Goal: Task Accomplishment & Management: Manage account settings

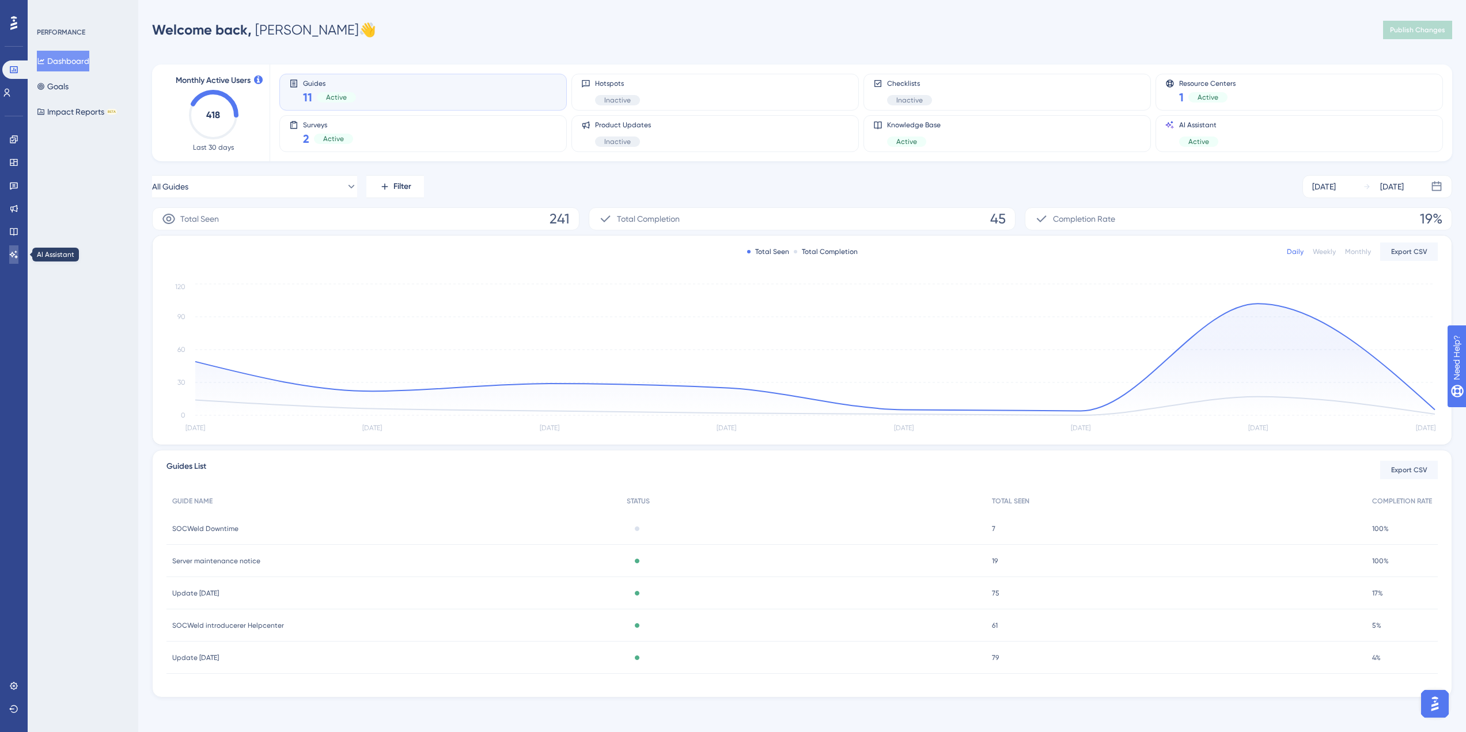
click at [14, 248] on link at bounding box center [13, 254] width 9 height 18
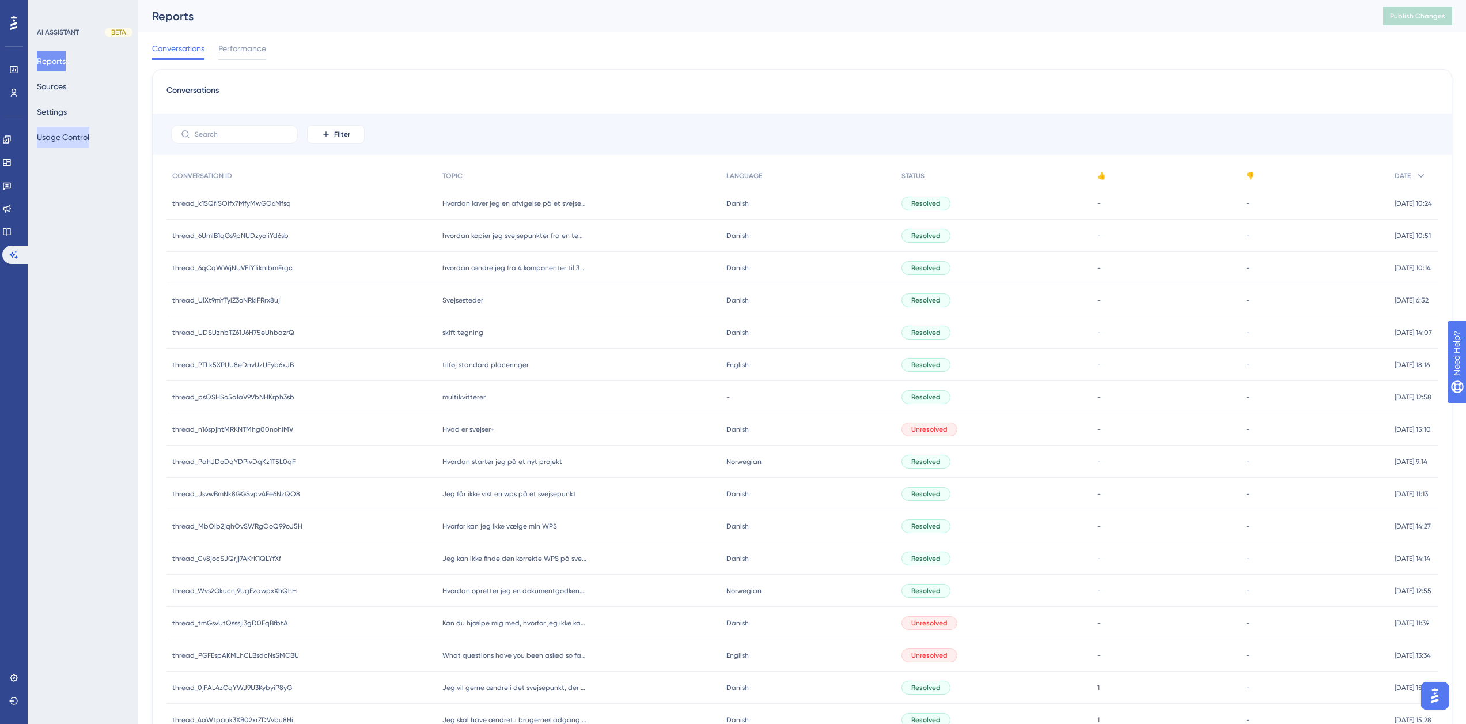
click at [76, 143] on button "Usage Control" at bounding box center [63, 137] width 52 height 21
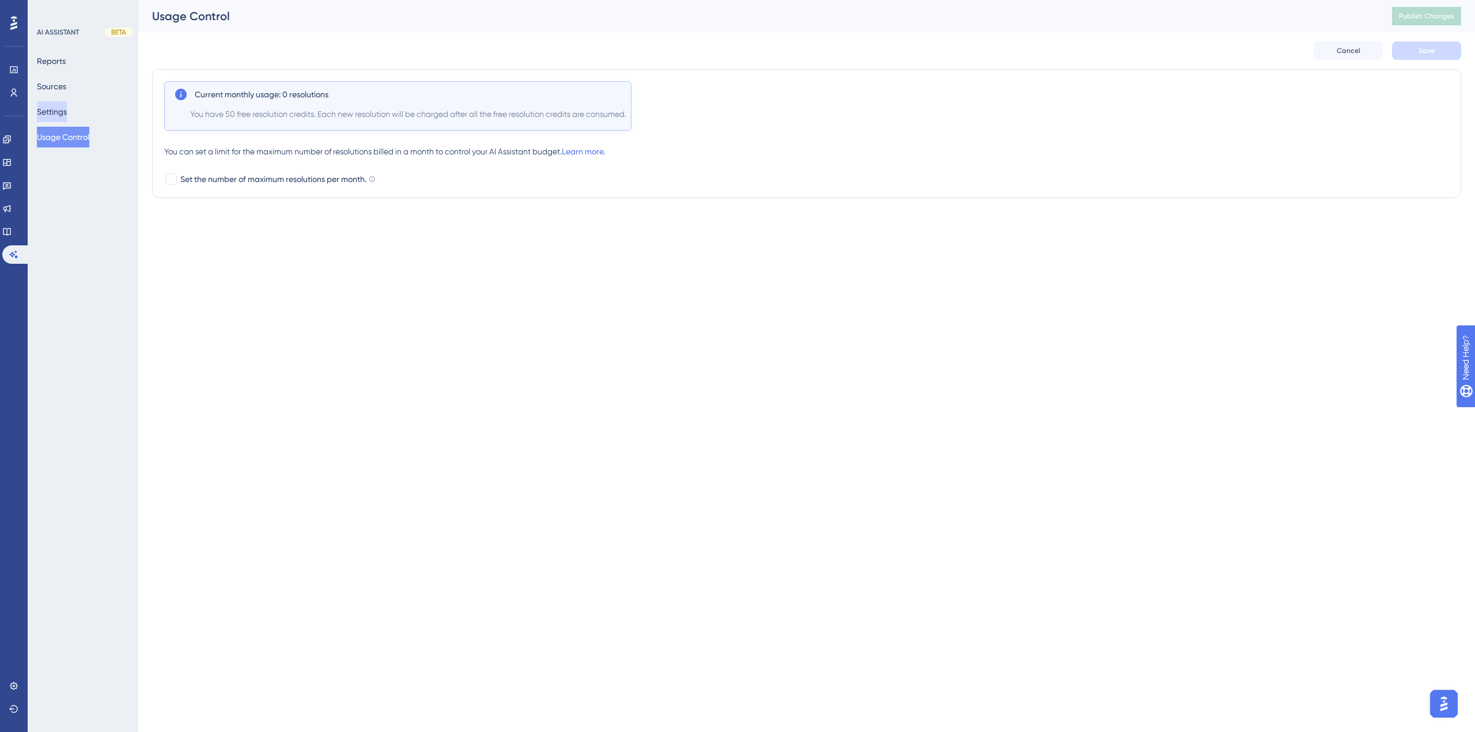
click at [67, 113] on button "Settings" at bounding box center [52, 111] width 30 height 21
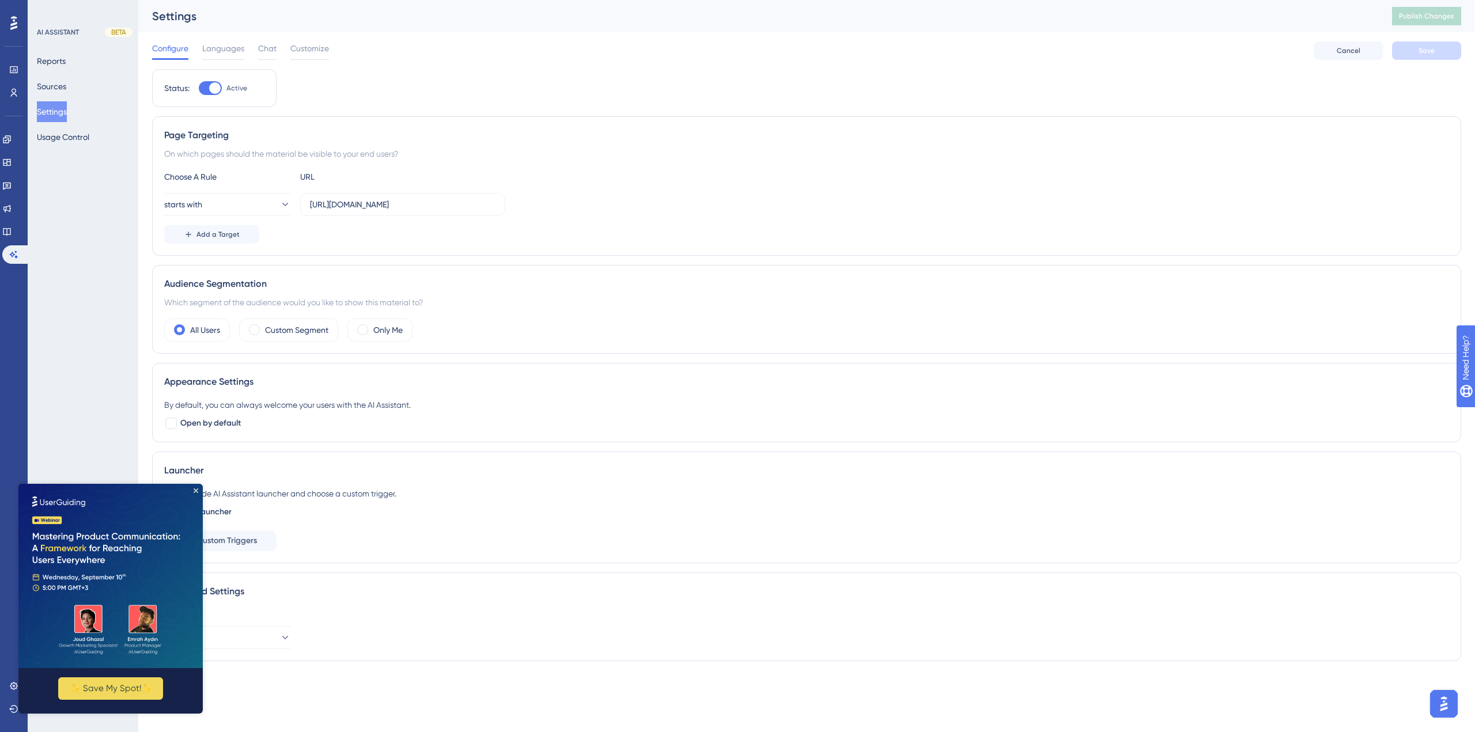
click at [199, 491] on img at bounding box center [110, 576] width 184 height 184
click at [195, 490] on icon "Close Preview" at bounding box center [196, 491] width 5 height 5
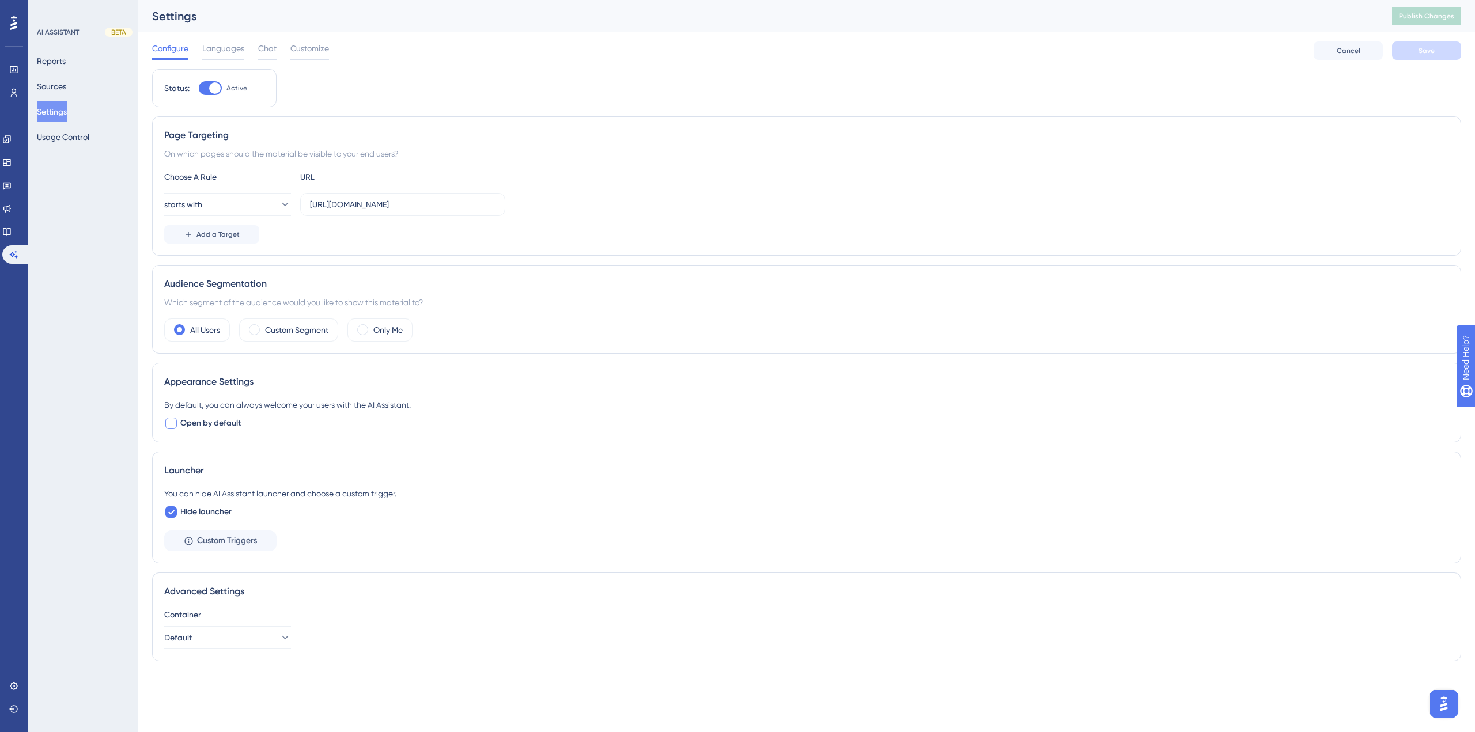
click at [174, 428] on div at bounding box center [171, 424] width 12 height 12
checkbox input "true"
click at [1419, 52] on span "Save" at bounding box center [1426, 50] width 16 height 9
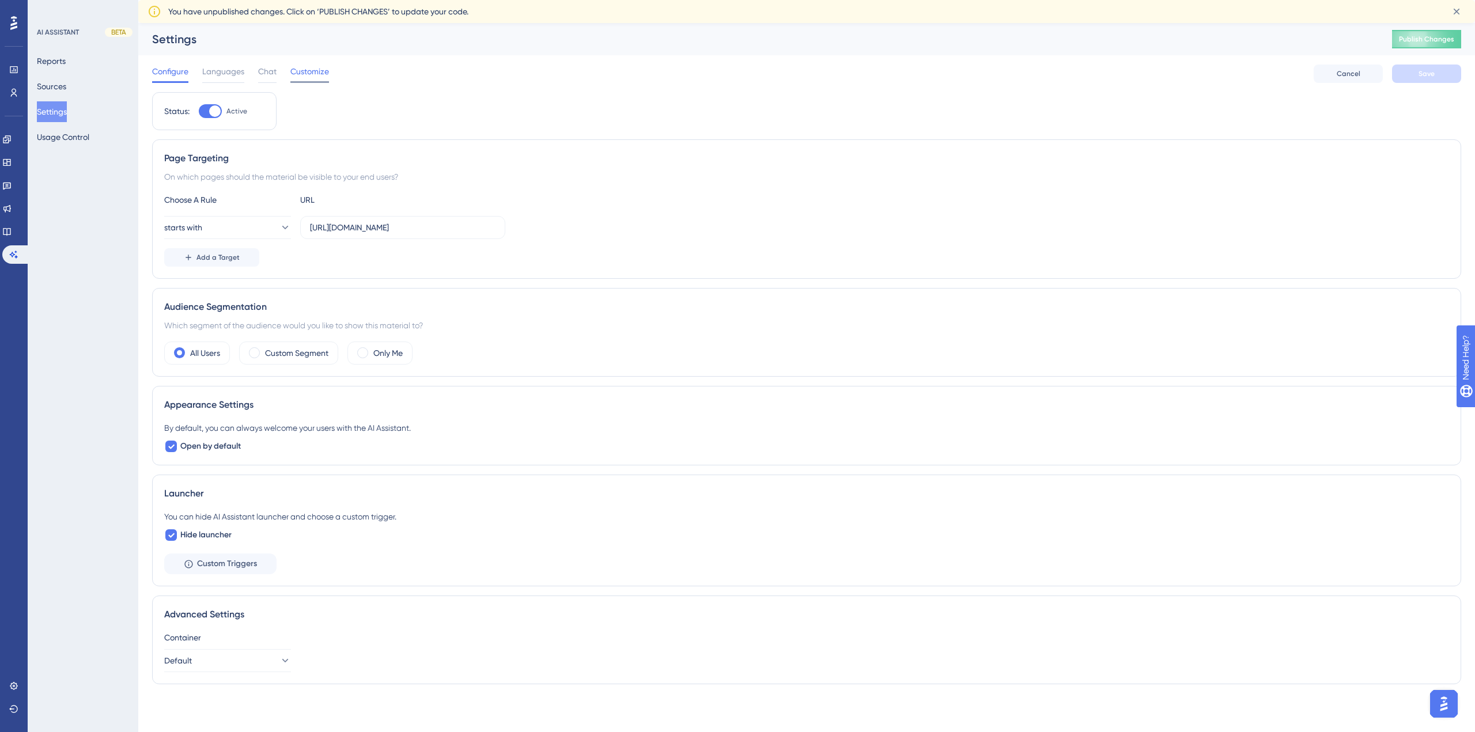
click at [301, 77] on span "Customize" at bounding box center [309, 72] width 39 height 14
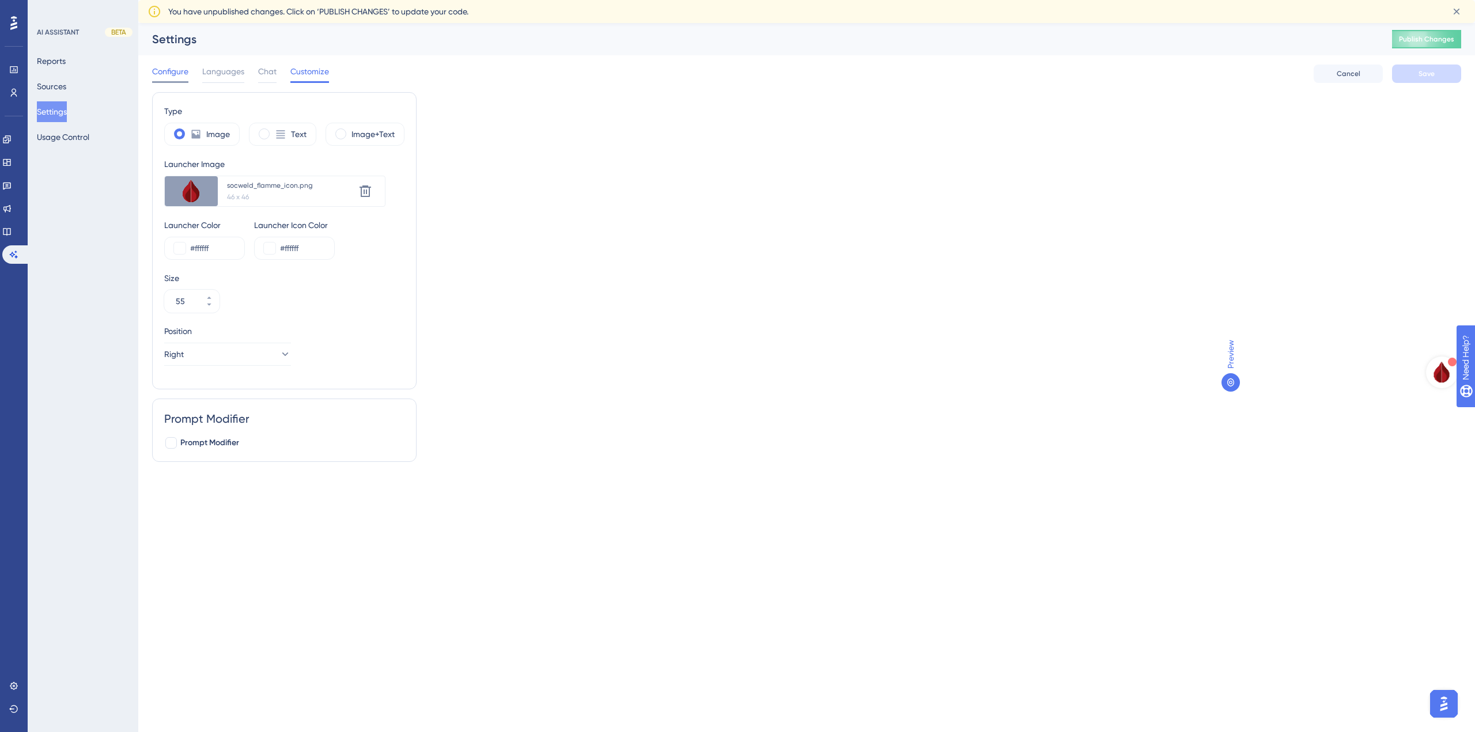
click at [172, 65] on span "Configure" at bounding box center [170, 72] width 36 height 14
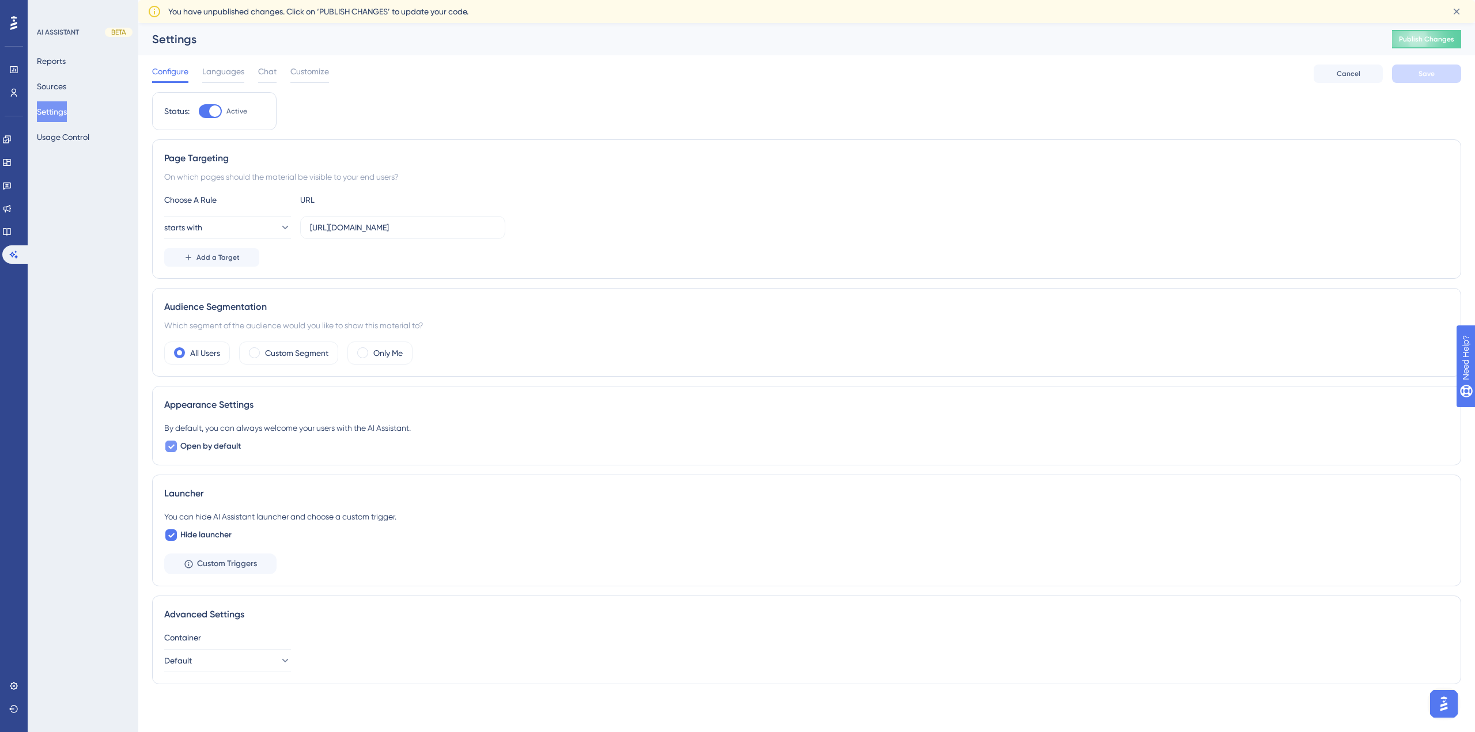
click at [171, 449] on icon at bounding box center [171, 446] width 7 height 9
checkbox input "false"
click at [230, 448] on span "Open by default" at bounding box center [210, 447] width 60 height 14
checkbox input "false"
click at [1437, 73] on button "Save" at bounding box center [1426, 74] width 69 height 18
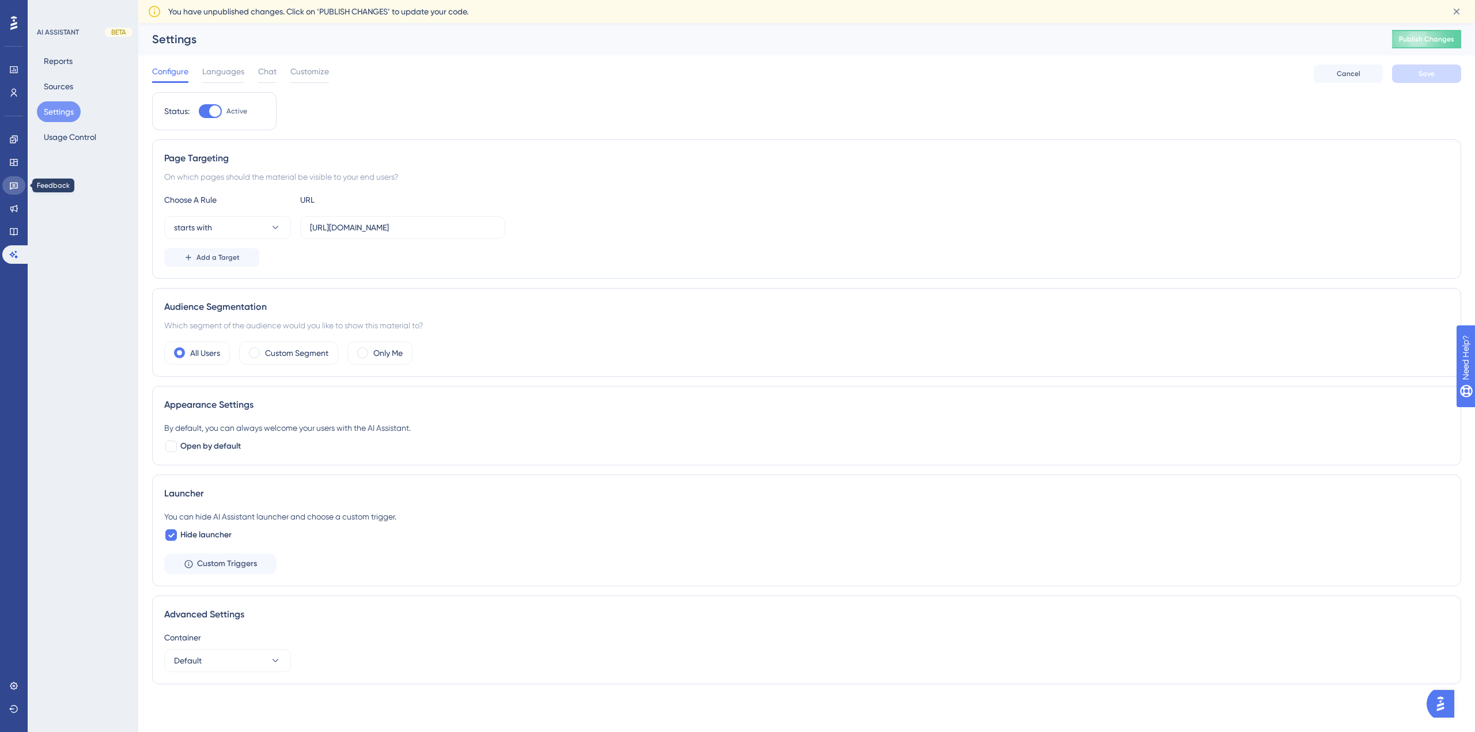
click at [19, 187] on link at bounding box center [13, 185] width 23 height 18
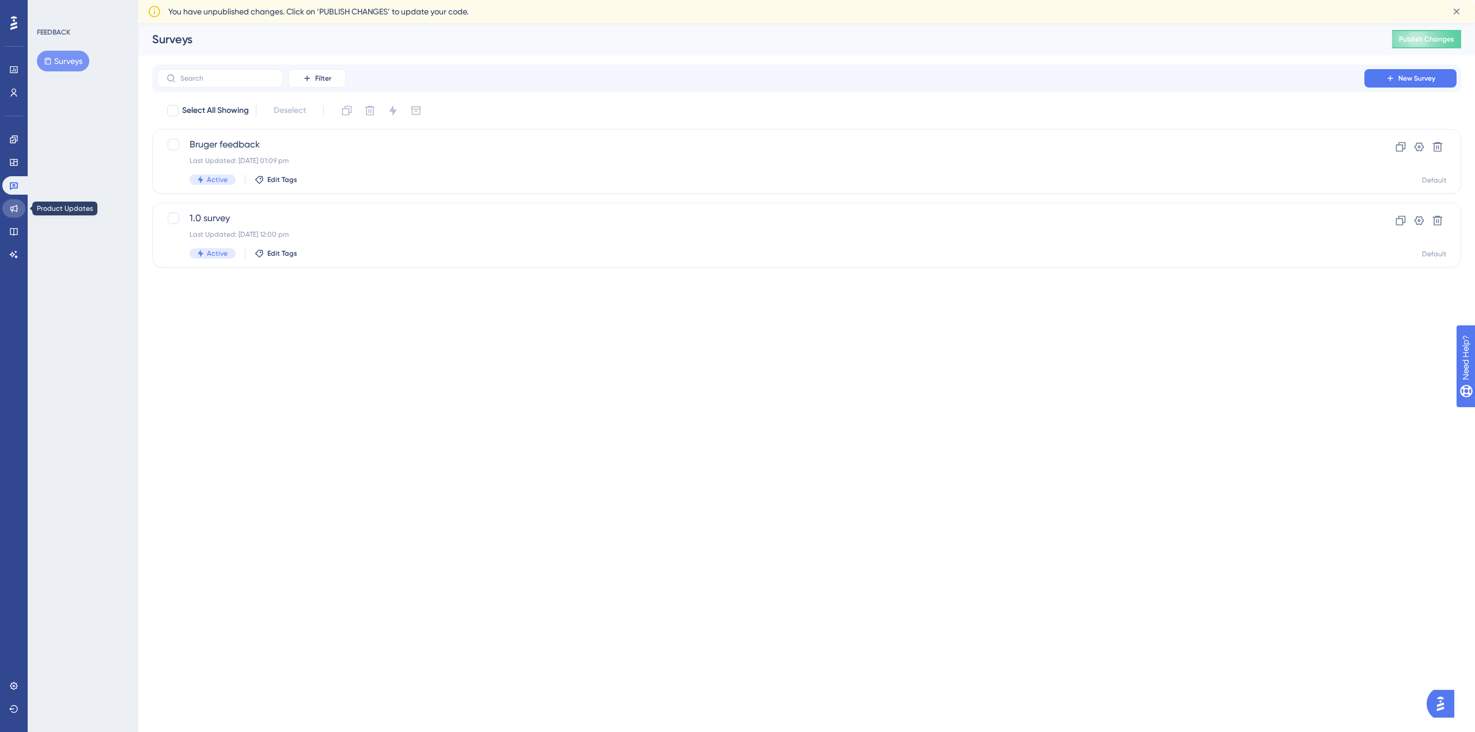
click at [12, 203] on link at bounding box center [13, 208] width 23 height 18
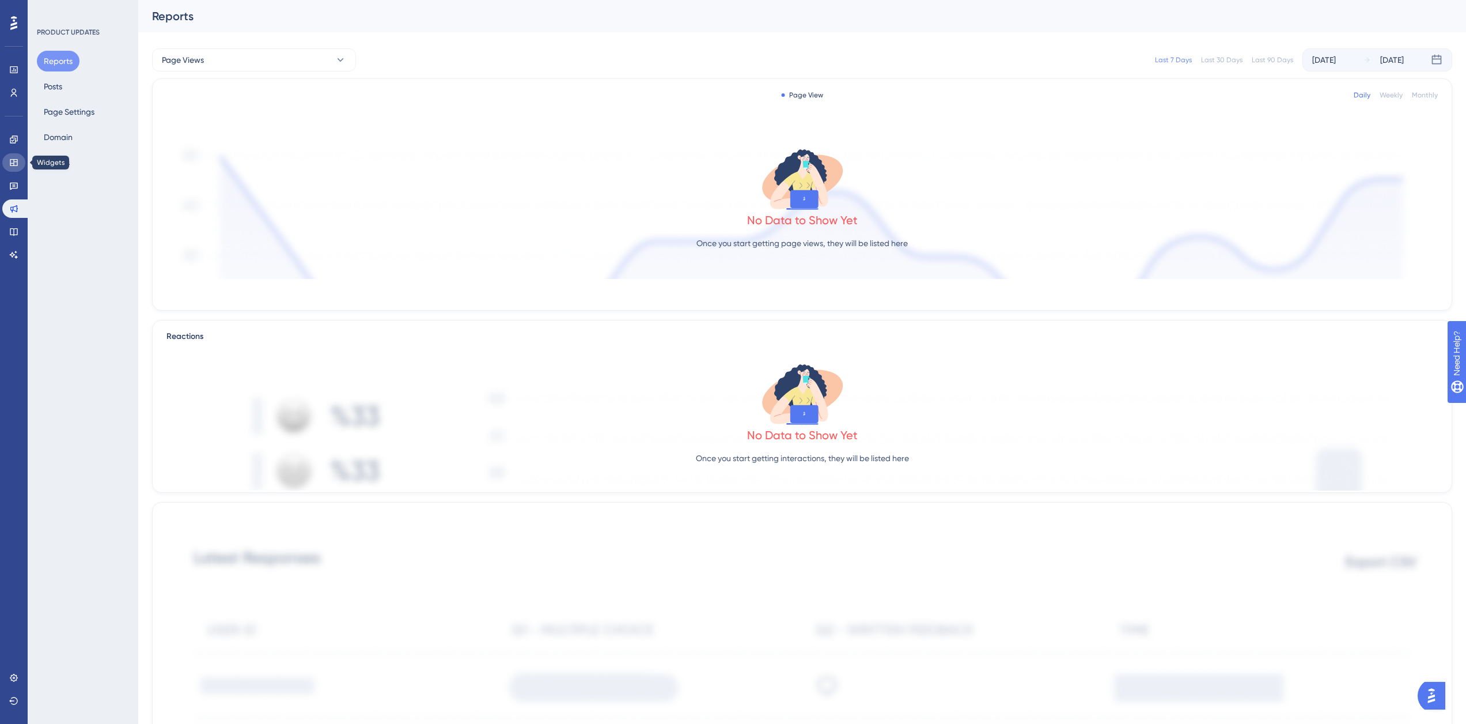
click at [21, 168] on link at bounding box center [13, 162] width 23 height 18
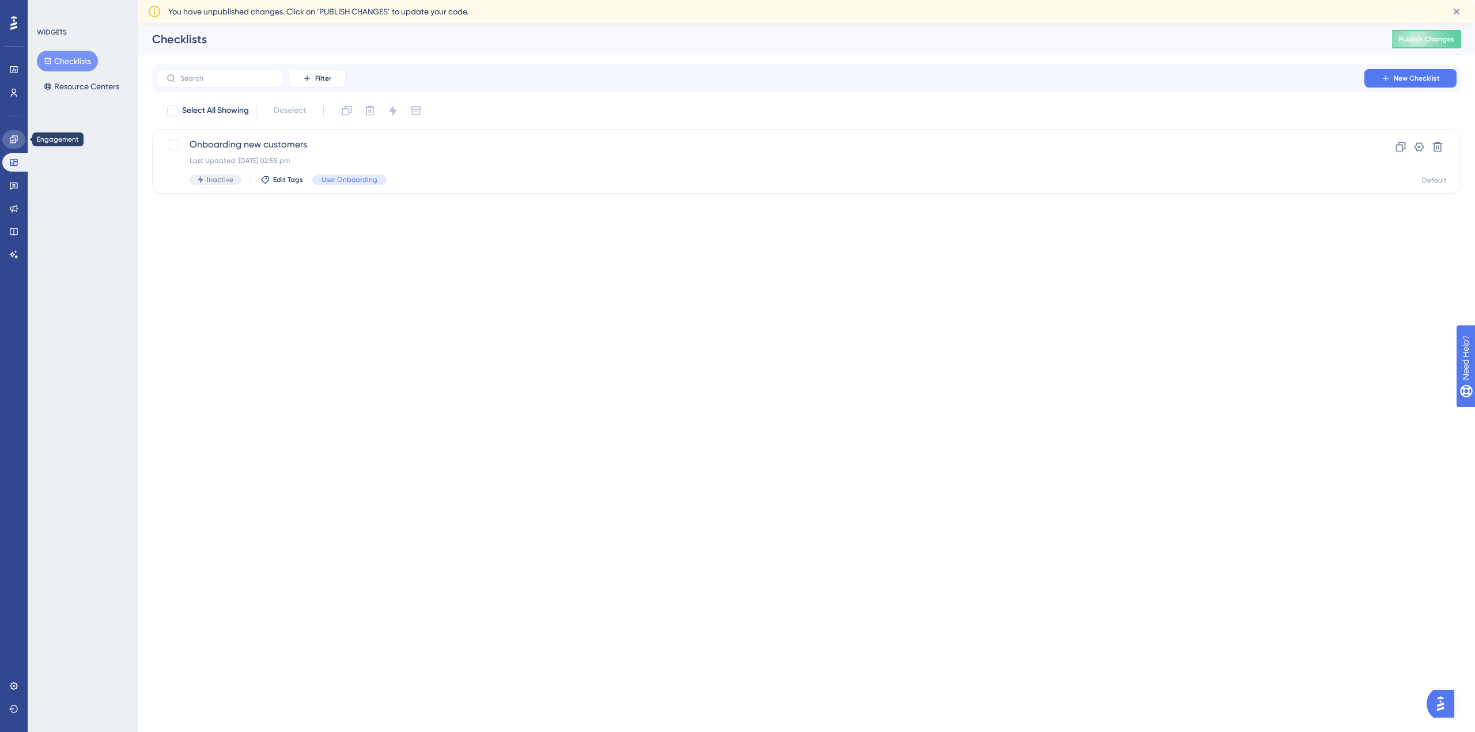
click at [13, 139] on icon at bounding box center [13, 139] width 9 height 9
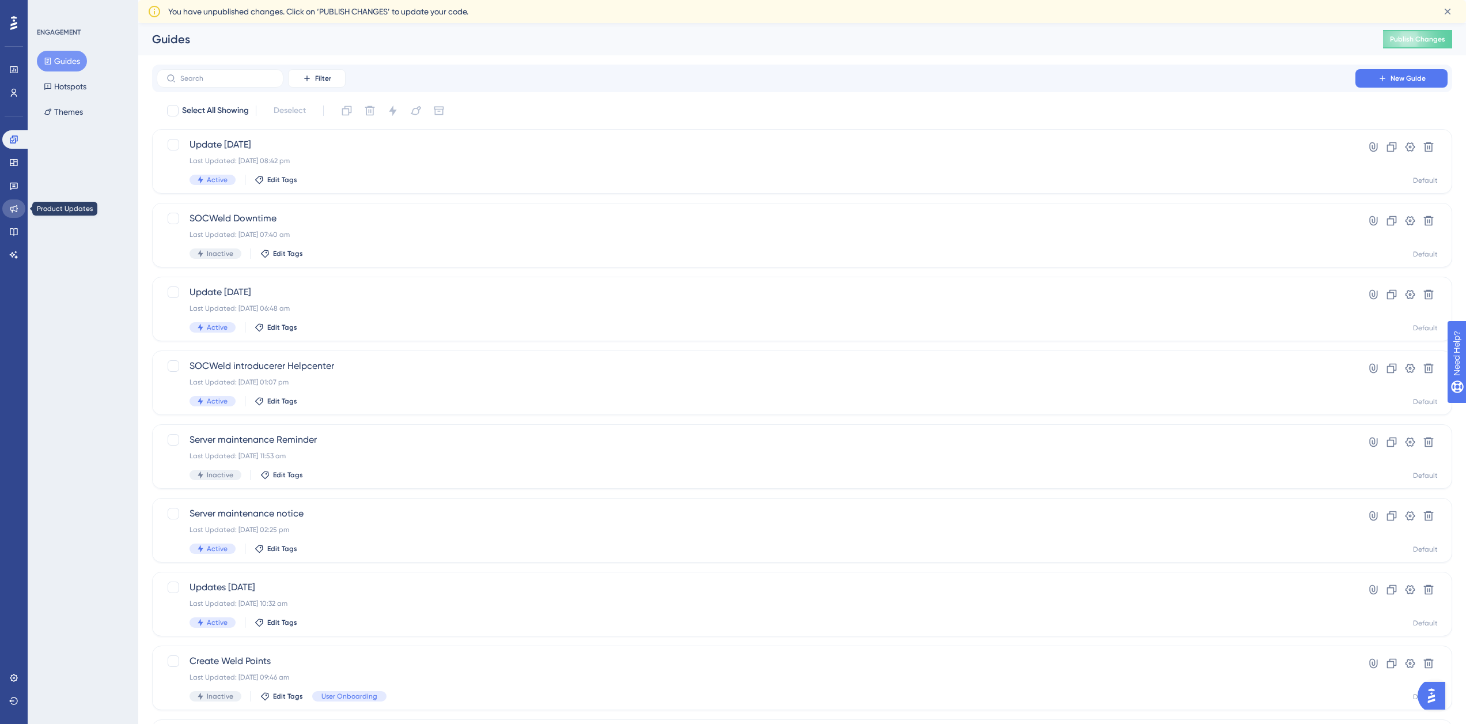
click at [17, 201] on link at bounding box center [13, 208] width 23 height 18
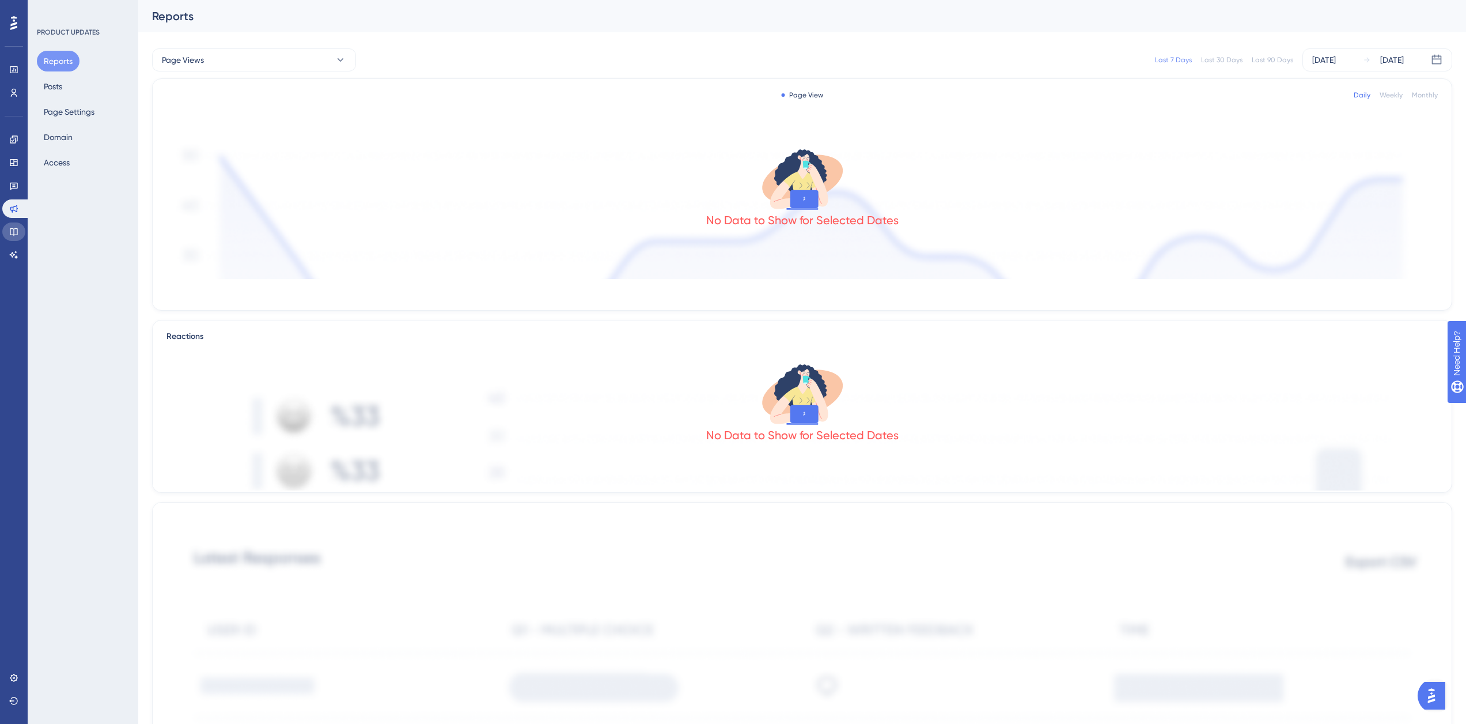
click at [9, 225] on link at bounding box center [13, 231] width 23 height 18
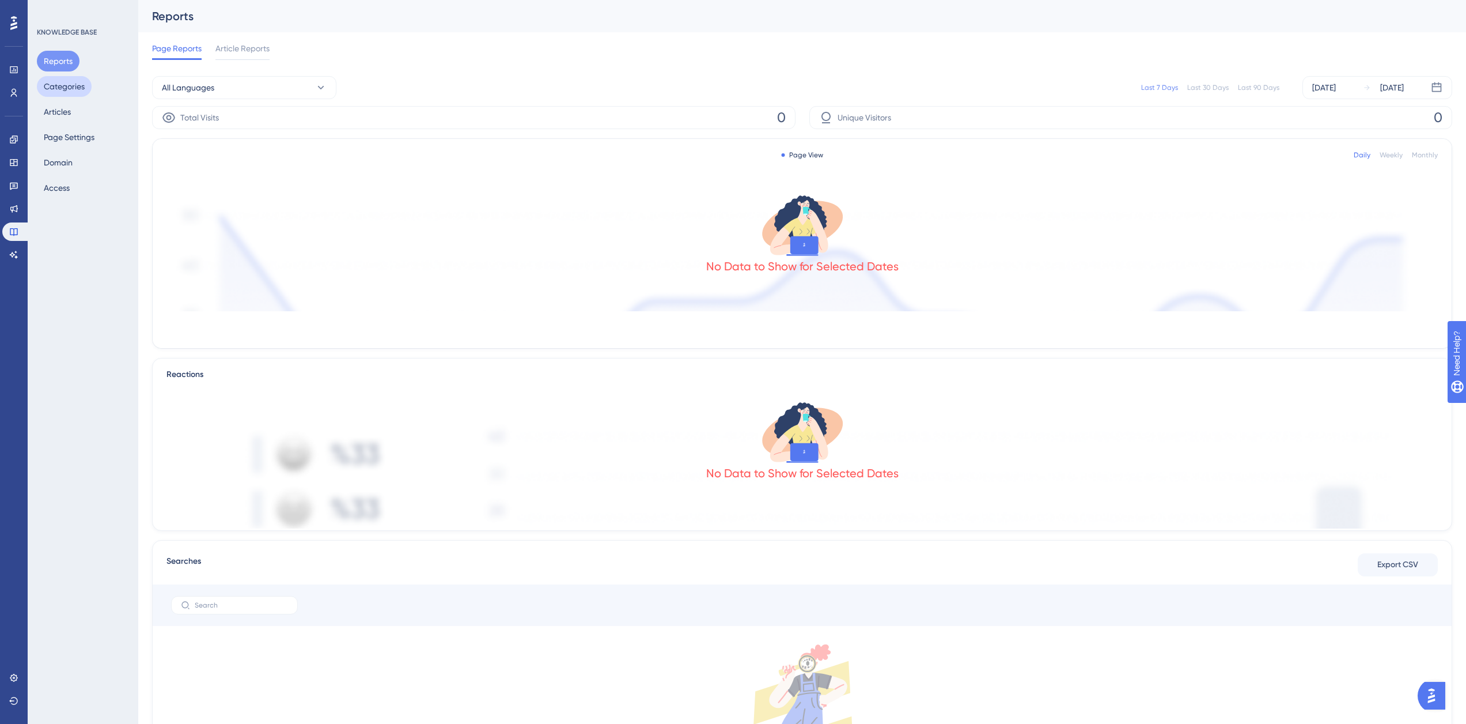
click at [65, 93] on button "Categories" at bounding box center [64, 86] width 55 height 21
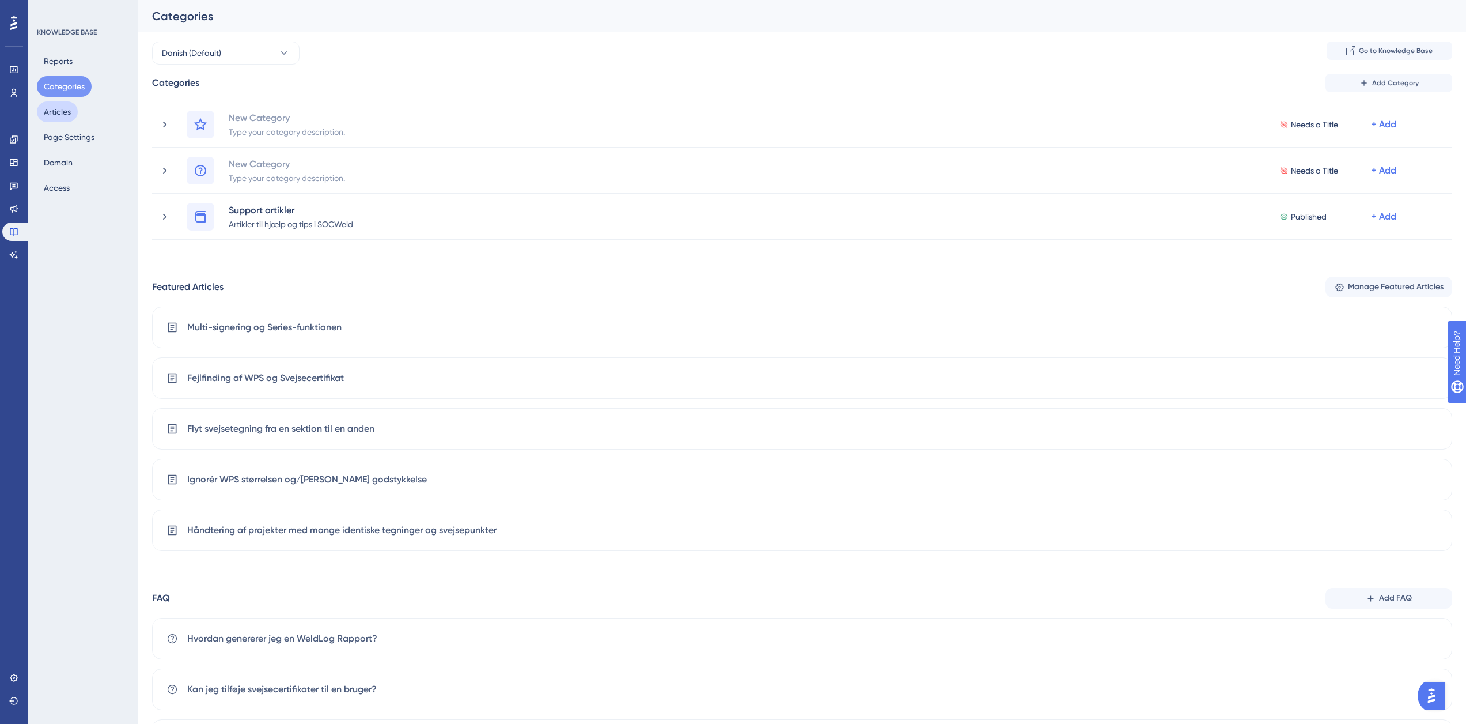
click at [61, 112] on button "Articles" at bounding box center [57, 111] width 41 height 21
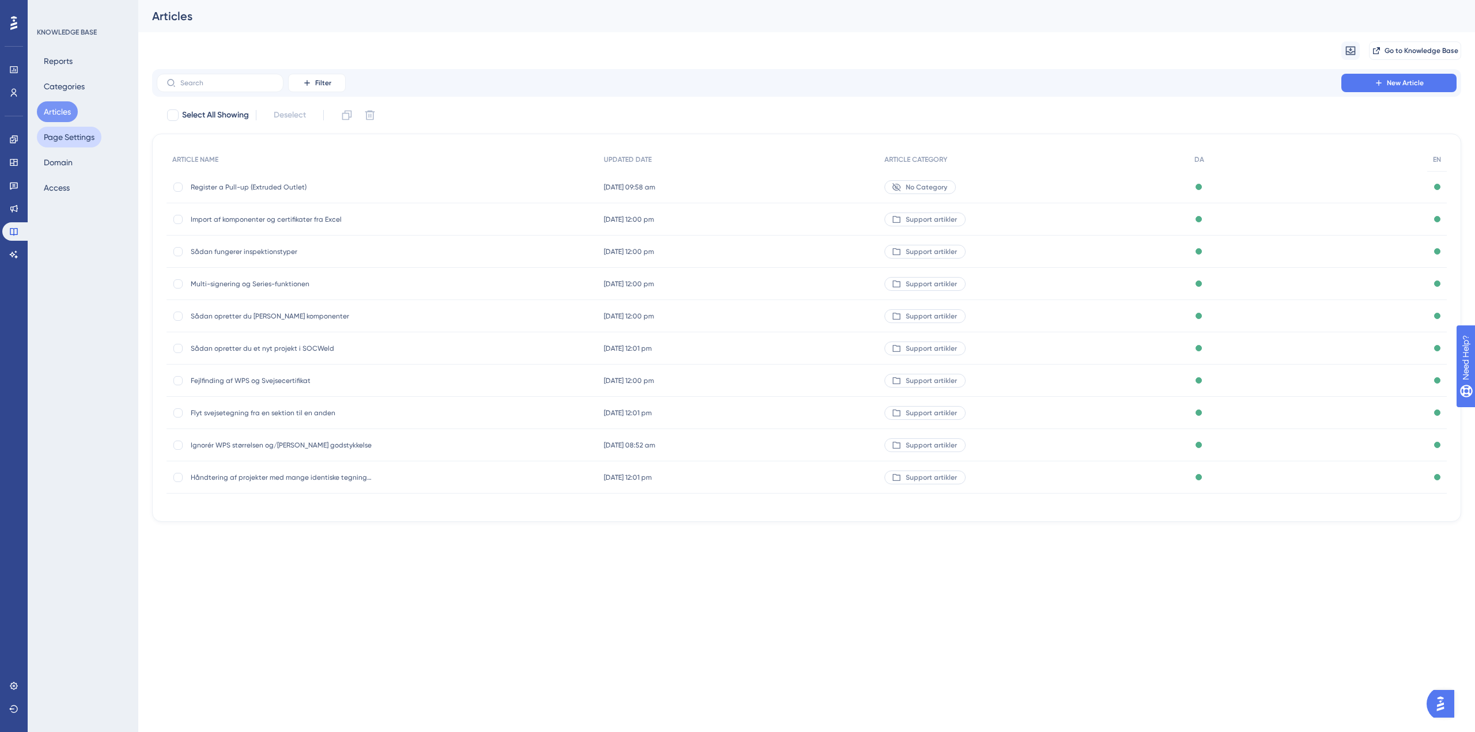
click at [69, 135] on button "Page Settings" at bounding box center [69, 137] width 65 height 21
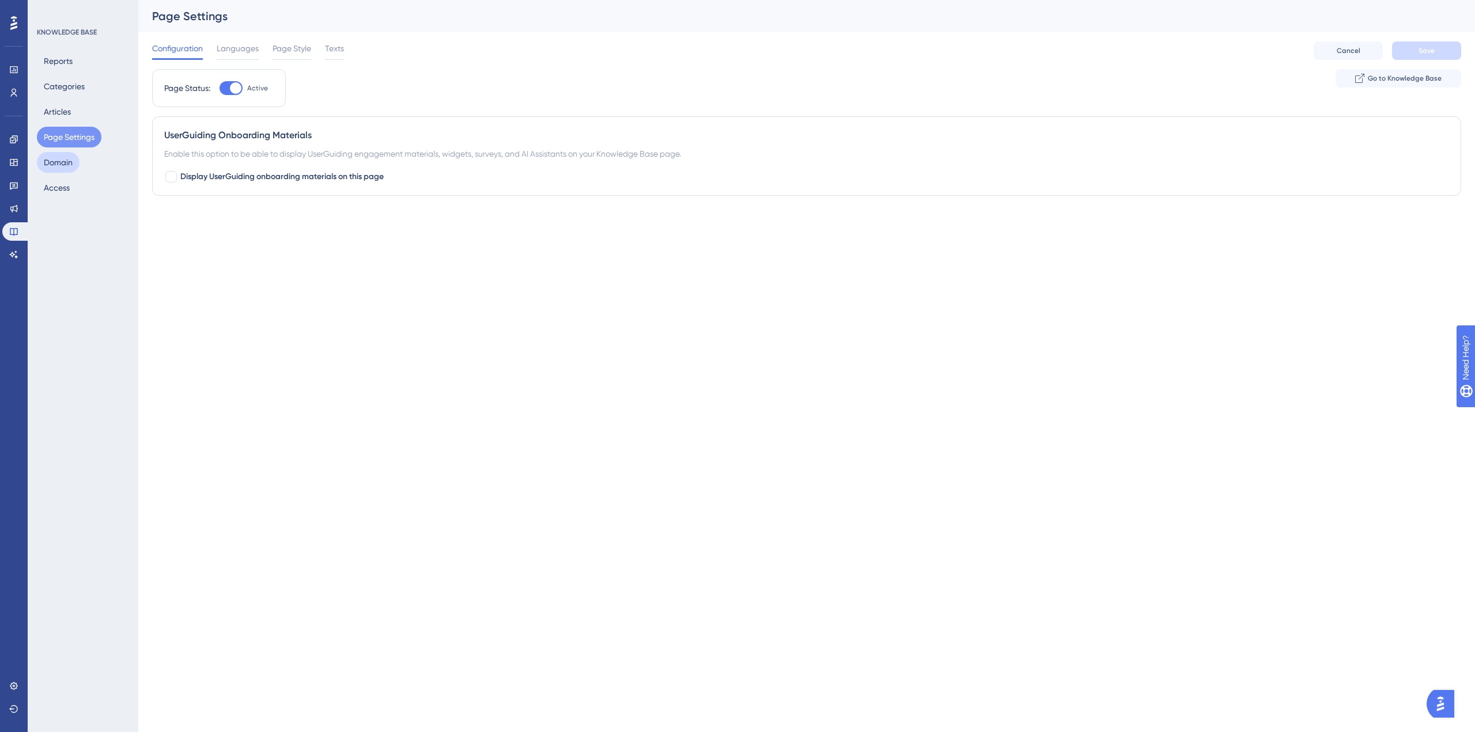
click at [62, 157] on button "Domain" at bounding box center [58, 162] width 43 height 21
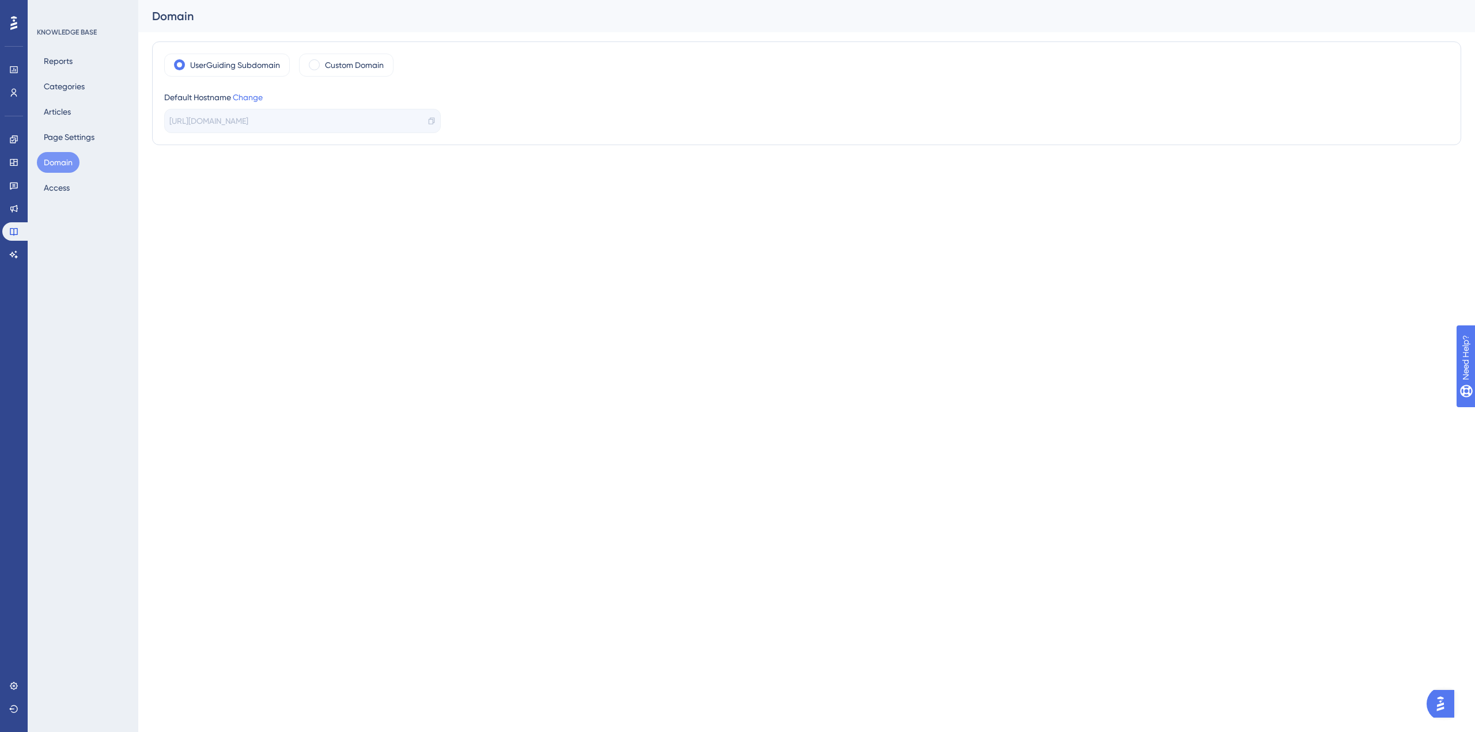
click at [55, 173] on div "Reports Categories Articles Page Settings Domain Access" at bounding box center [83, 124] width 93 height 147
click at [52, 179] on button "Access" at bounding box center [57, 187] width 40 height 21
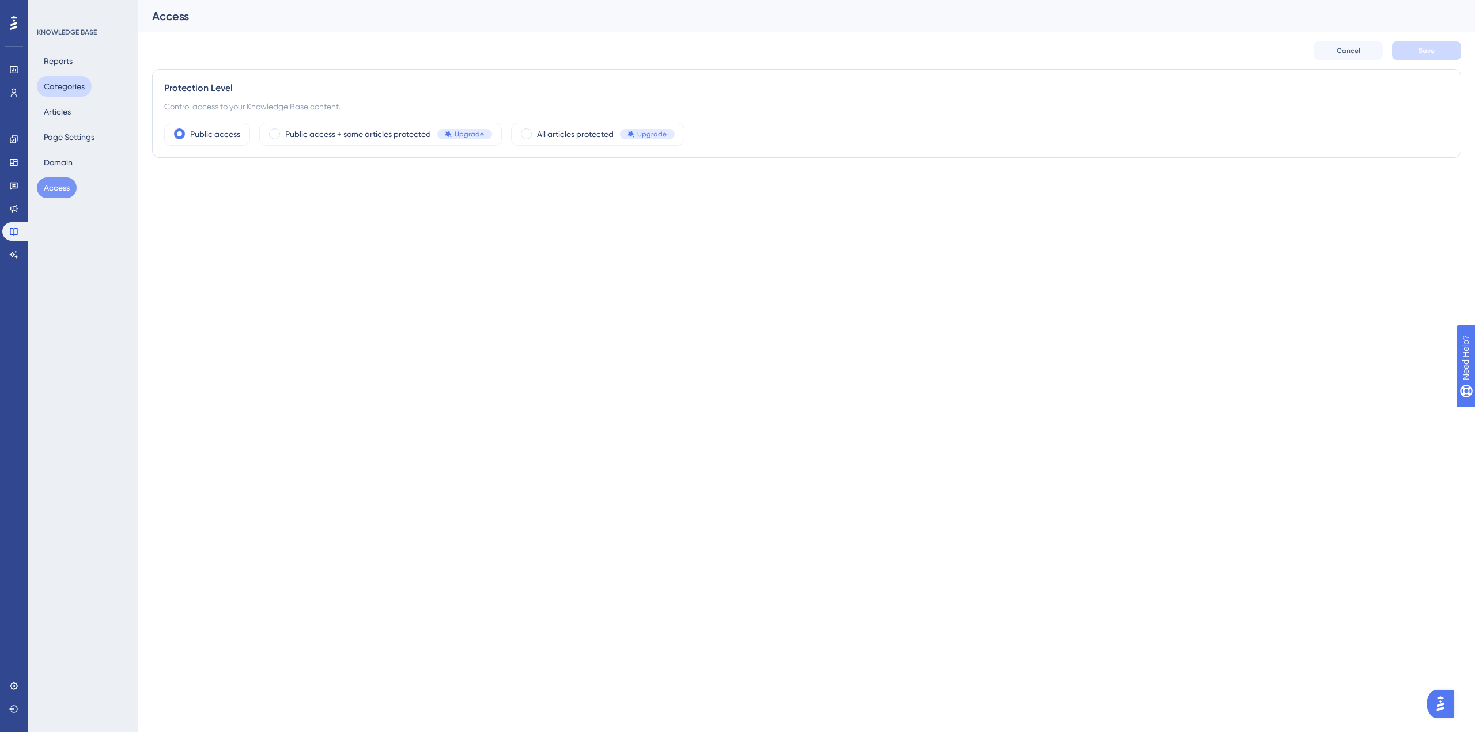
click at [60, 80] on button "Categories" at bounding box center [64, 86] width 55 height 21
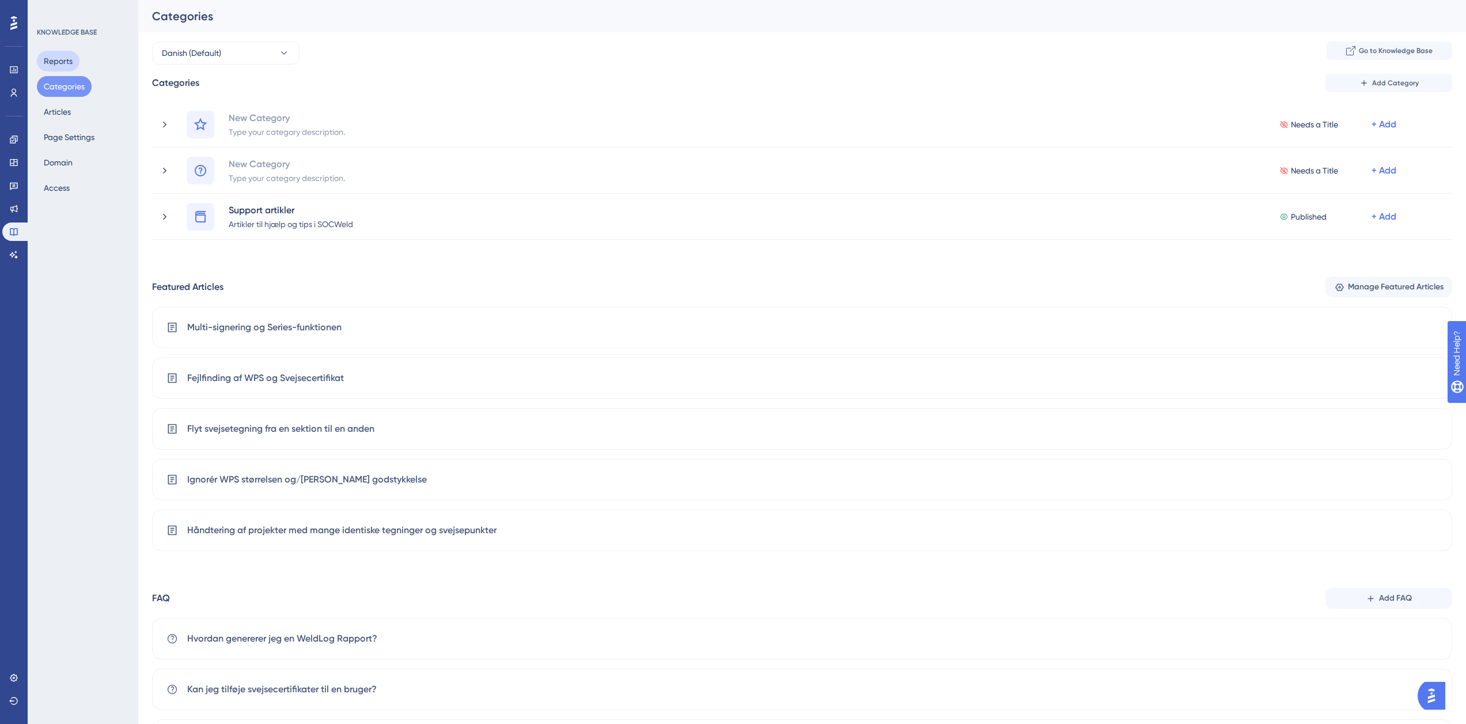
click at [66, 63] on button "Reports" at bounding box center [58, 61] width 43 height 21
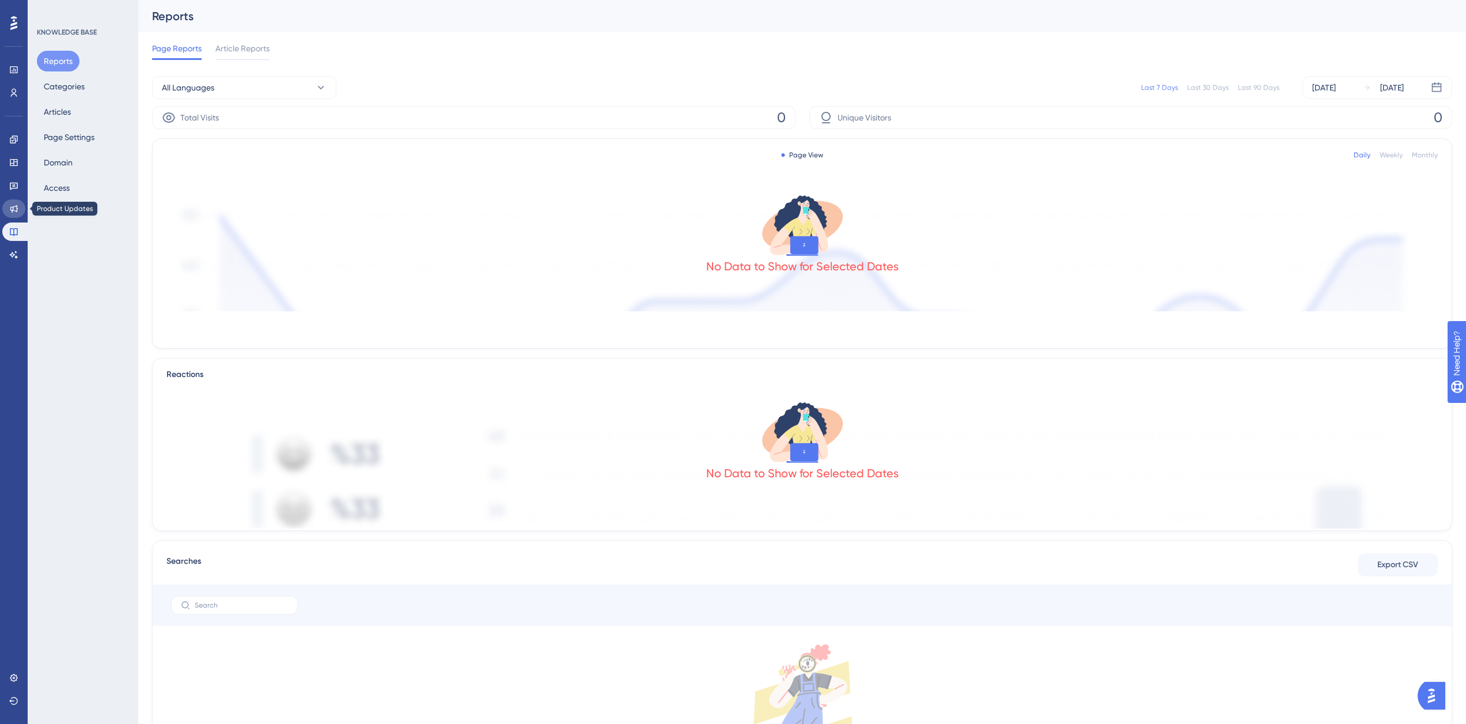
click at [20, 210] on link at bounding box center [13, 208] width 23 height 18
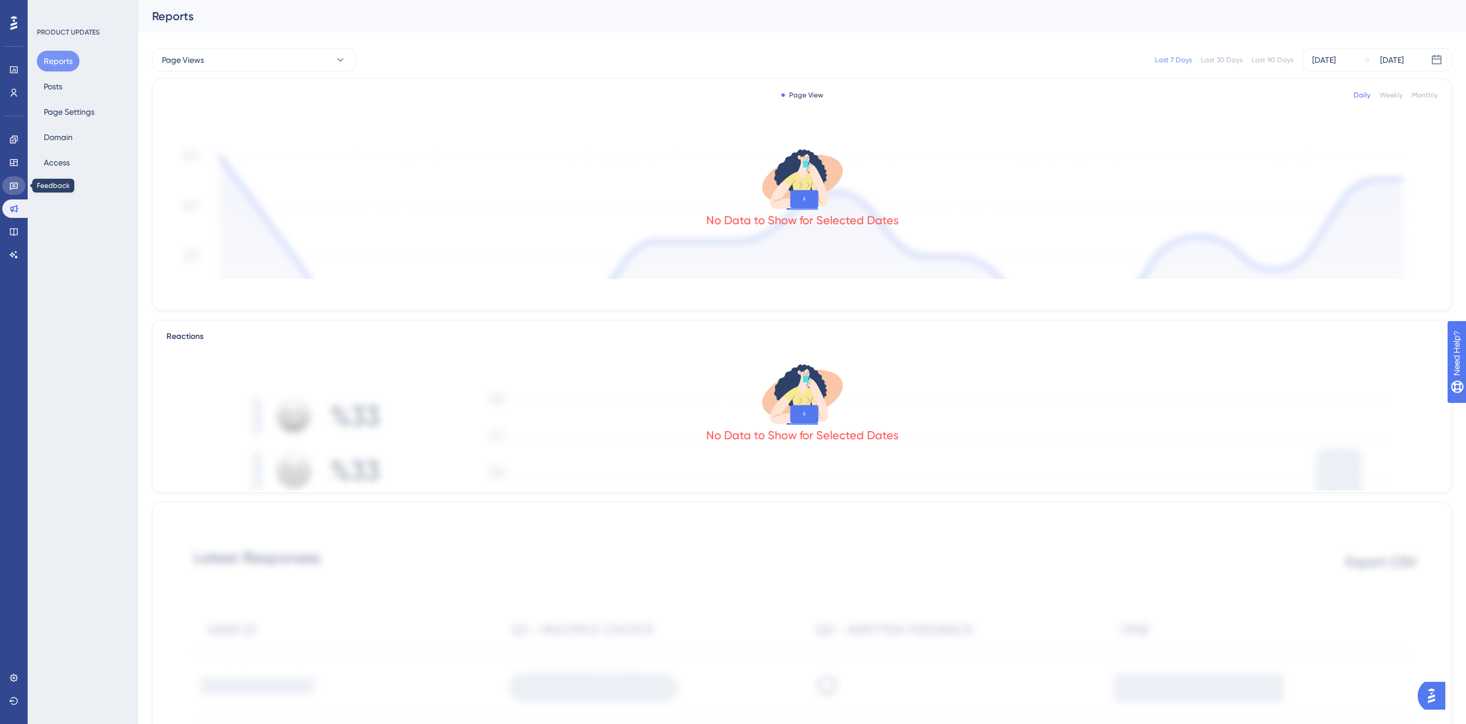
click at [20, 193] on link at bounding box center [13, 185] width 23 height 18
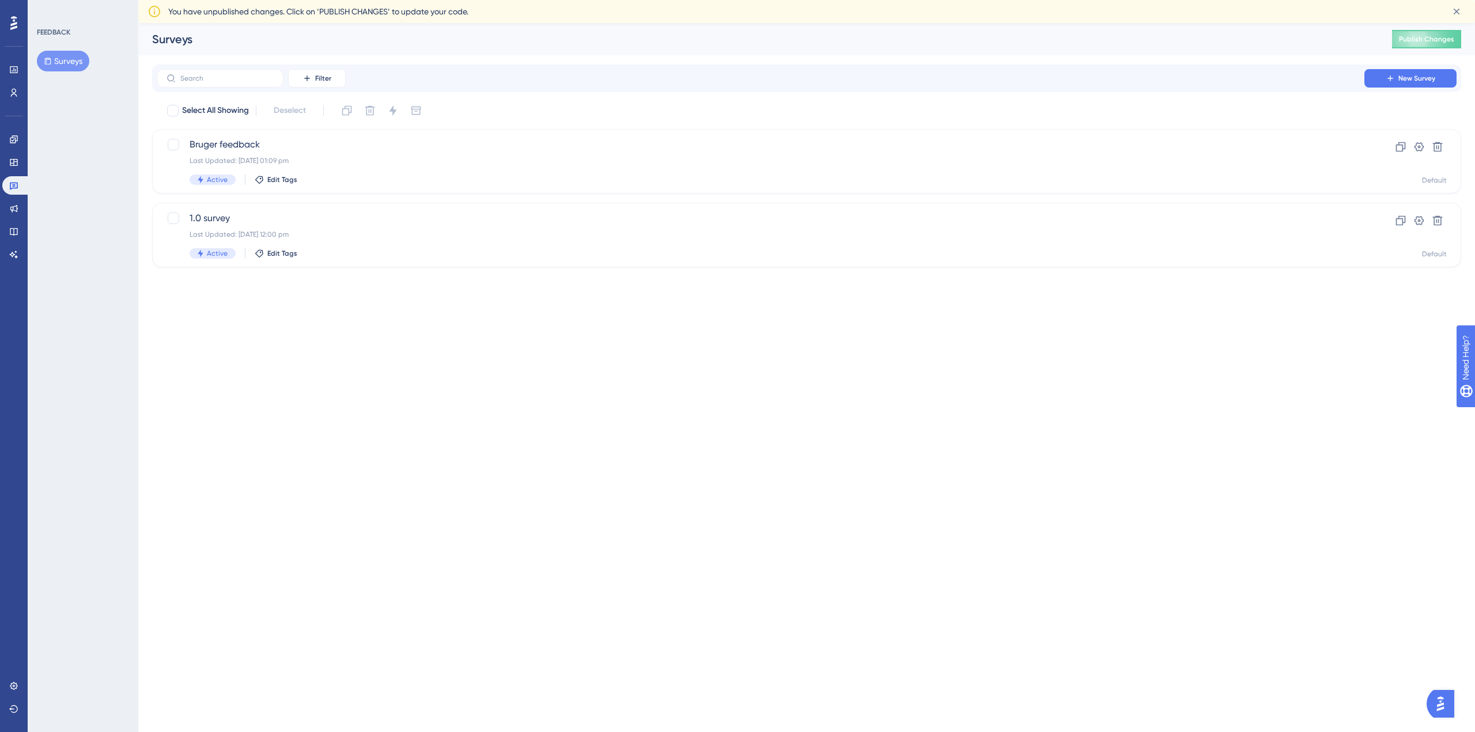
click at [23, 176] on div "Engagement Widgets Feedback Product Updates Knowledge Base AI Assistant" at bounding box center [13, 197] width 23 height 134
click at [22, 169] on div "Widgets" at bounding box center [13, 162] width 23 height 18
click at [21, 164] on link at bounding box center [13, 162] width 23 height 18
click at [50, 88] on icon at bounding box center [47, 86] width 7 height 7
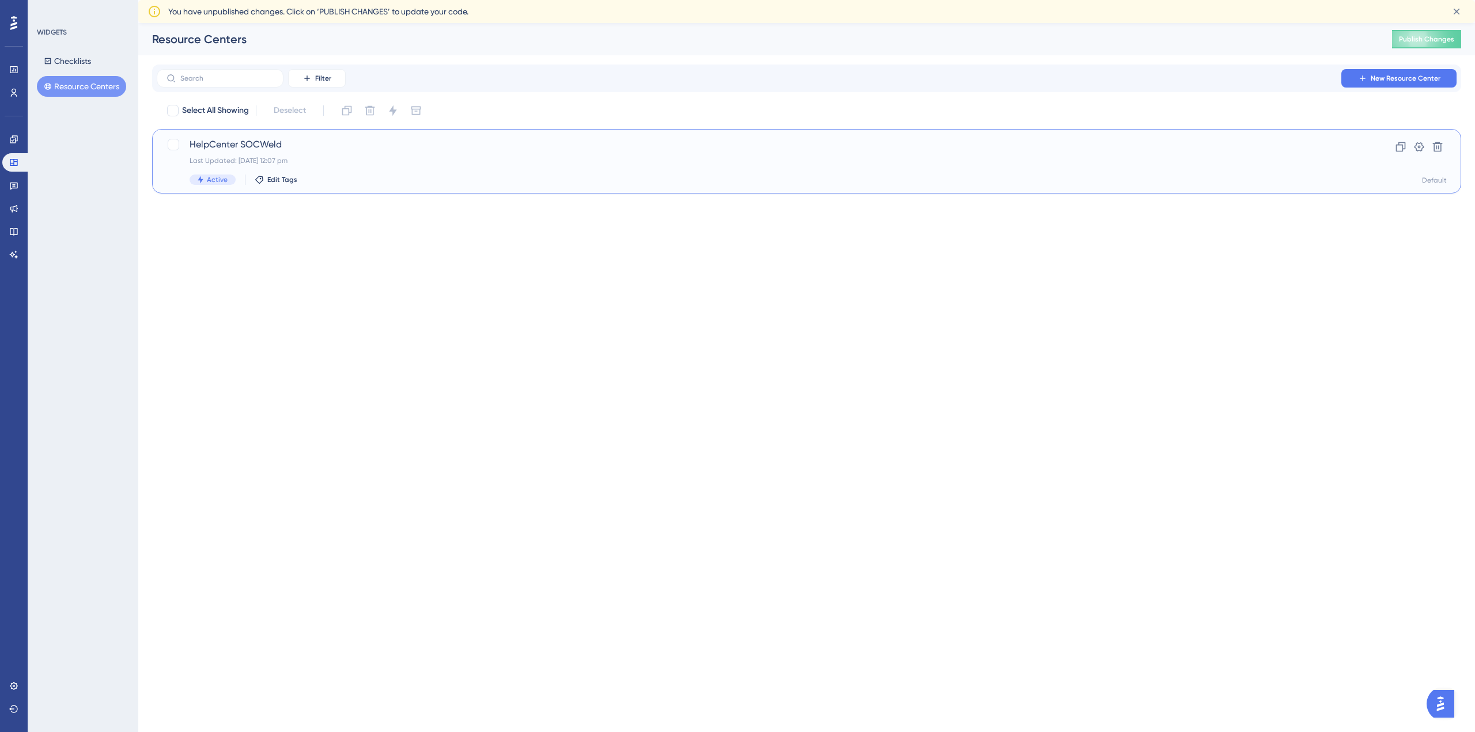
click at [336, 158] on div "Last Updated: [DATE] 12:07 pm" at bounding box center [761, 160] width 1142 height 9
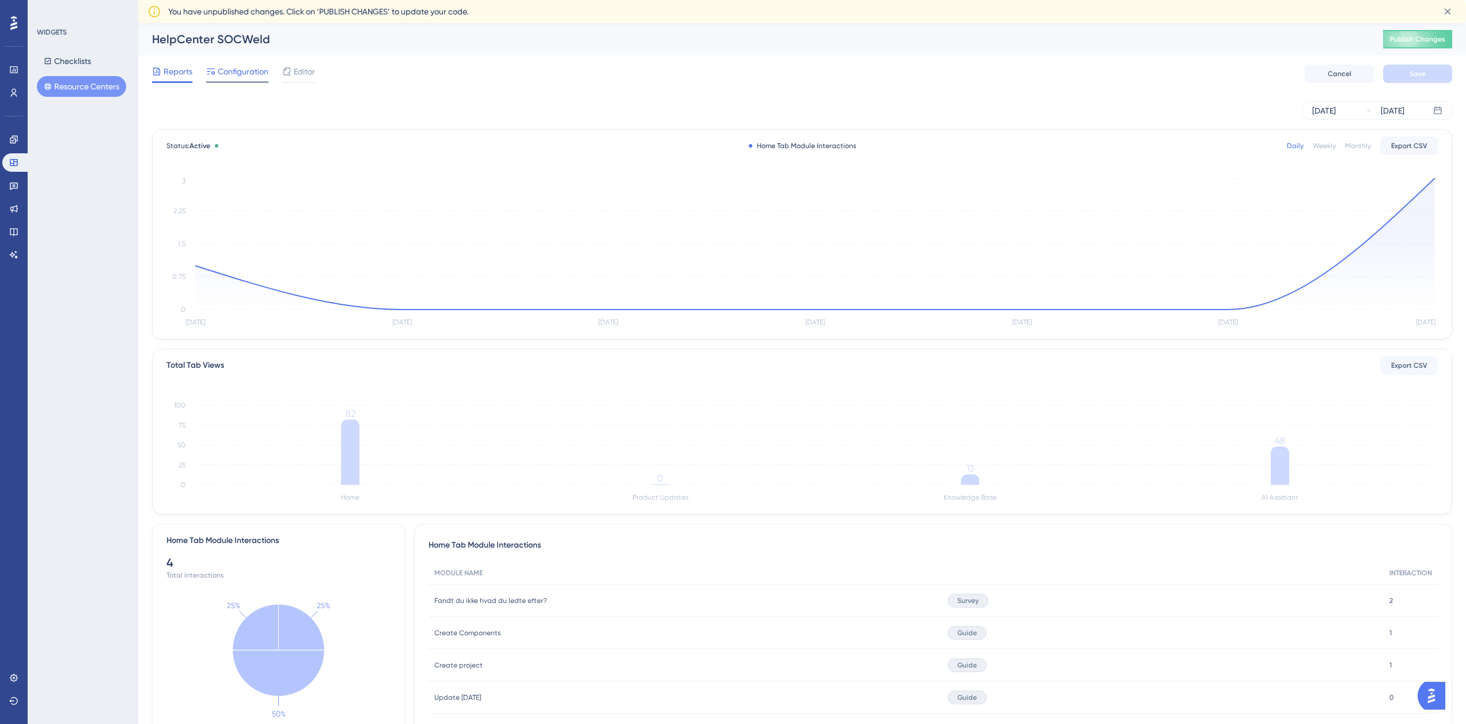
click at [237, 74] on span "Configuration" at bounding box center [243, 72] width 51 height 14
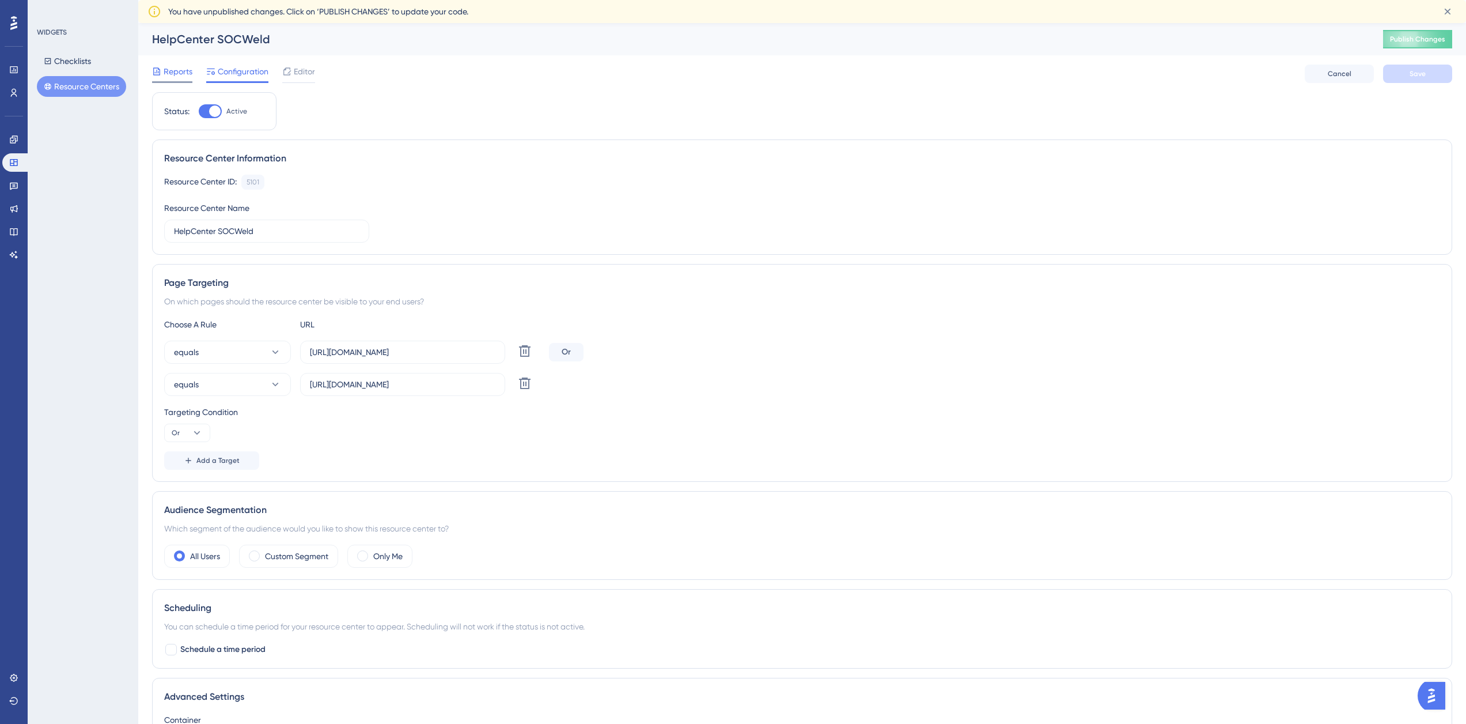
click at [178, 73] on span "Reports" at bounding box center [178, 72] width 29 height 14
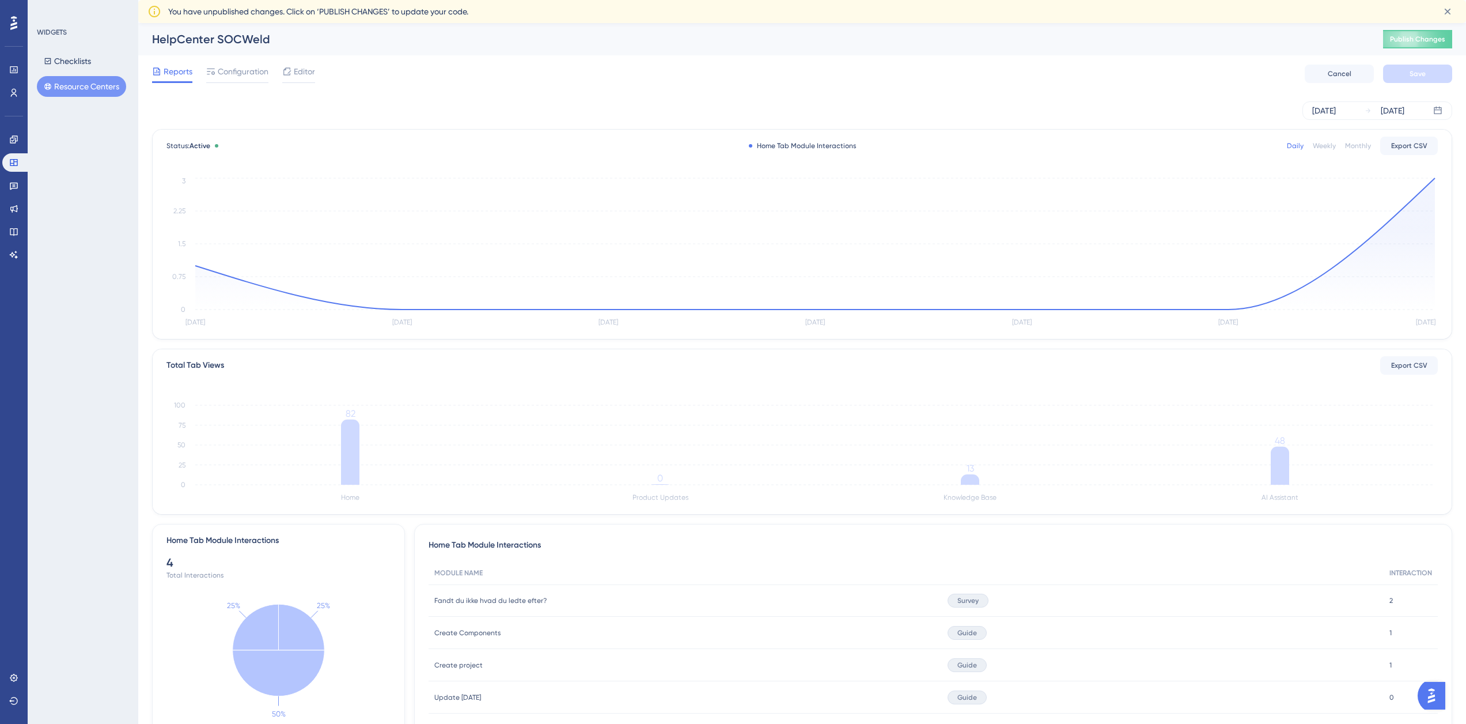
click at [26, 263] on div "Performance Users Engagement Widgets Feedback Product Updates Knowledge Base AI…" at bounding box center [14, 362] width 28 height 724
click at [21, 256] on link at bounding box center [13, 254] width 23 height 18
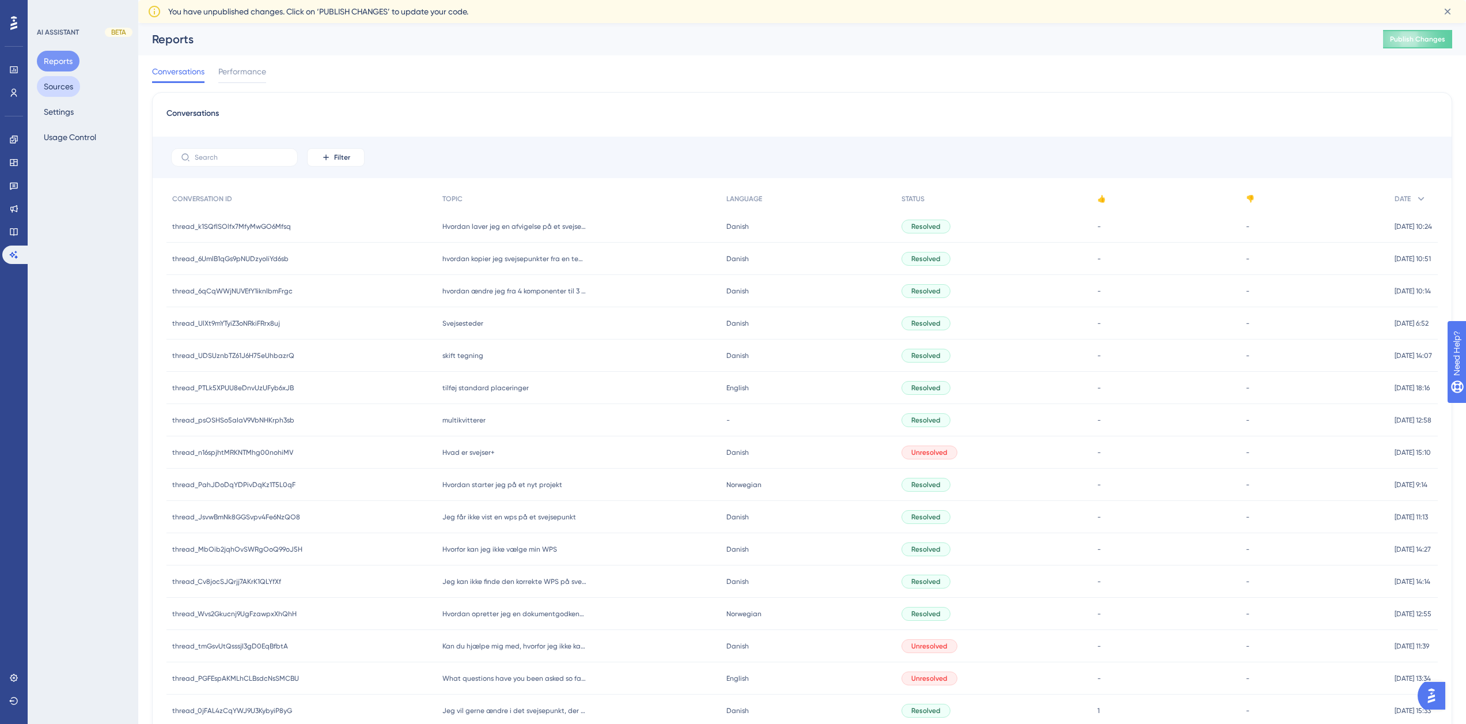
click at [70, 89] on button "Sources" at bounding box center [58, 86] width 43 height 21
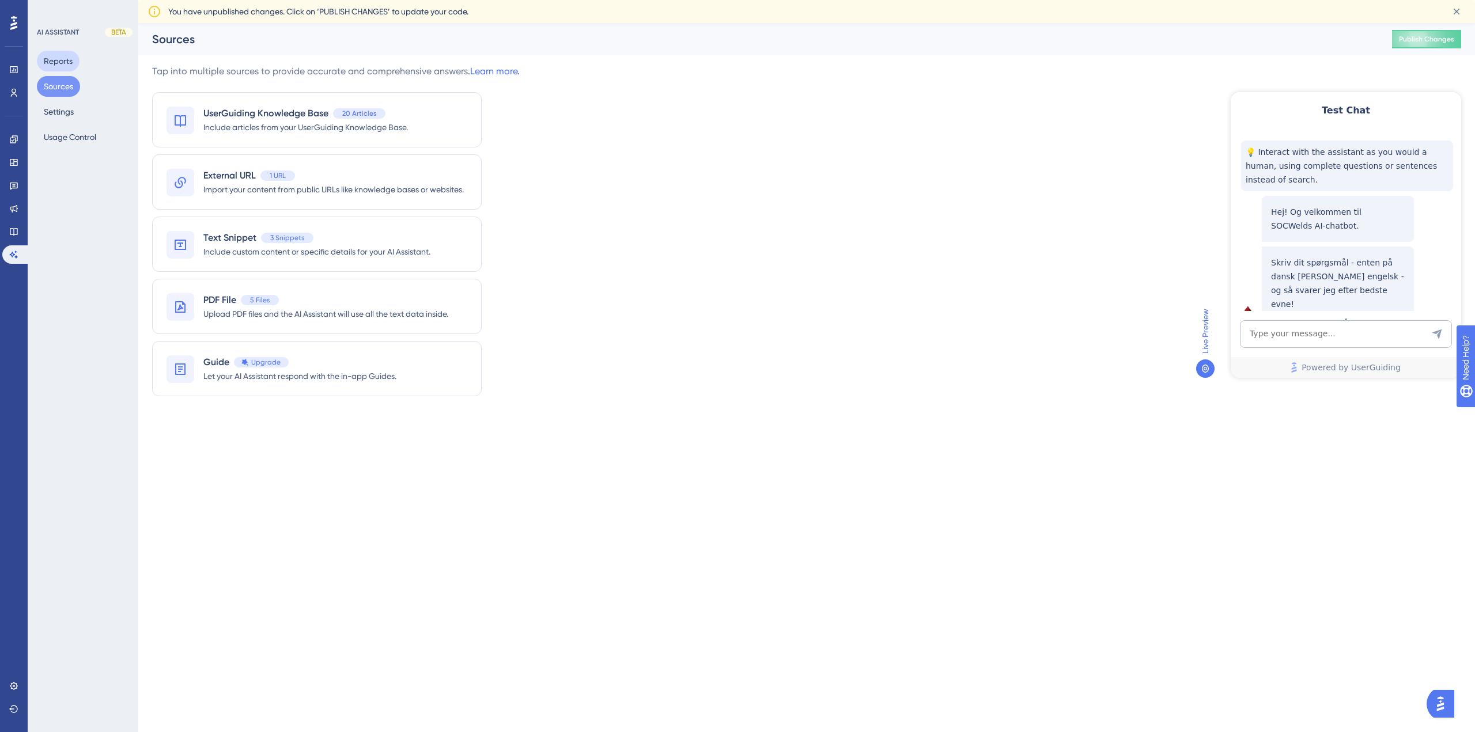
click at [68, 59] on button "Reports" at bounding box center [58, 61] width 43 height 21
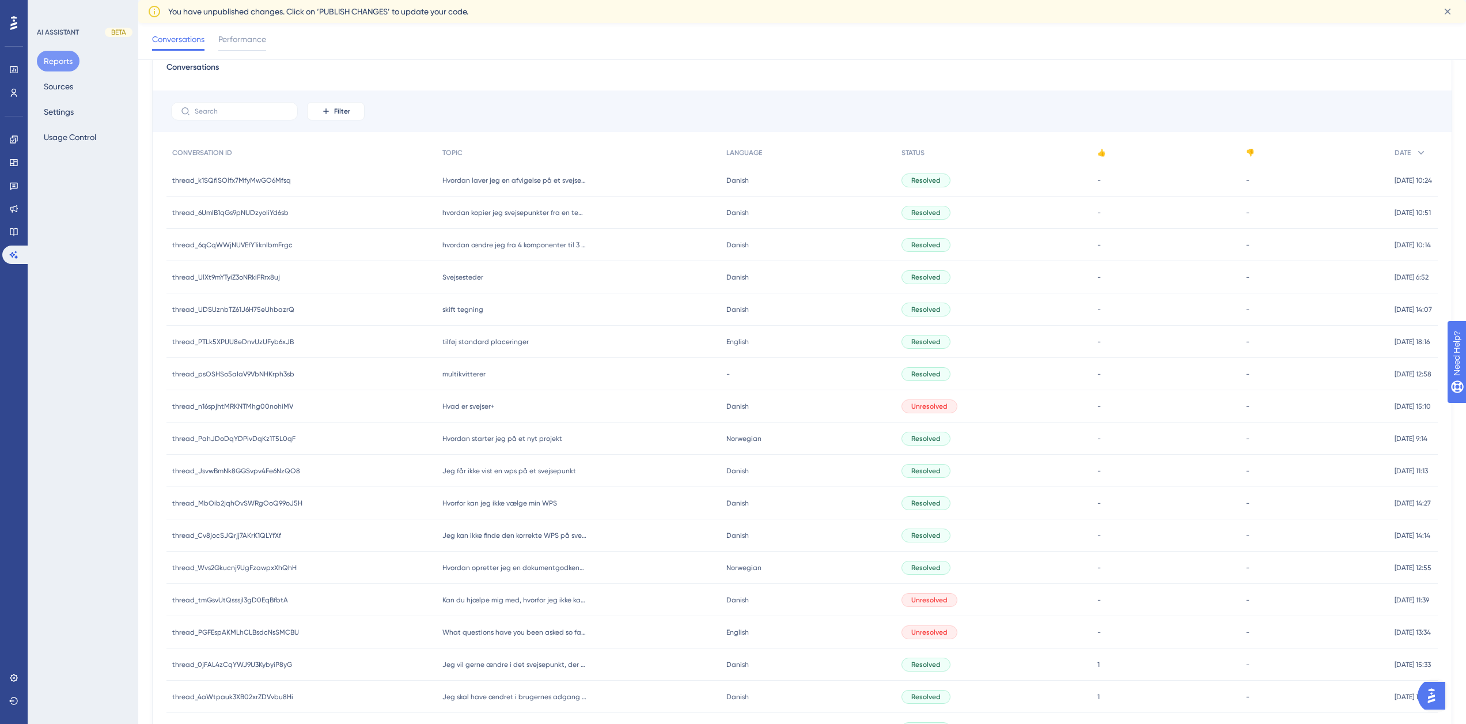
scroll to position [173, 0]
